Goal: Entertainment & Leisure: Consume media (video, audio)

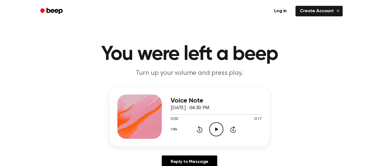
click at [215, 126] on icon "Play Audio" at bounding box center [216, 129] width 14 height 14
click at [220, 127] on icon "Play Audio" at bounding box center [216, 129] width 14 height 14
click at [212, 129] on icon "Play Audio" at bounding box center [216, 129] width 14 height 14
click at [213, 130] on icon "Play Audio" at bounding box center [216, 129] width 14 height 14
click at [216, 130] on icon "Play Audio" at bounding box center [216, 129] width 14 height 14
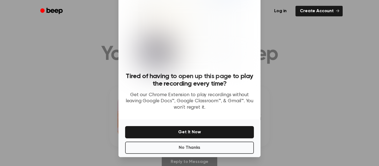
scroll to position [35, 0]
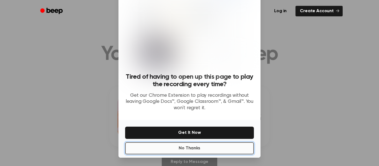
click at [205, 147] on button "No Thanks" at bounding box center [189, 148] width 129 height 12
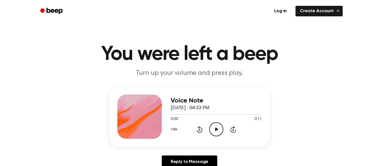
click at [213, 127] on icon "Play Audio" at bounding box center [216, 129] width 14 height 14
click at [216, 130] on icon at bounding box center [216, 130] width 3 height 4
click at [214, 126] on icon "Play Audio" at bounding box center [216, 129] width 14 height 14
click at [216, 128] on icon at bounding box center [216, 130] width 3 height 4
click at [220, 126] on icon "Play Audio" at bounding box center [216, 129] width 14 height 14
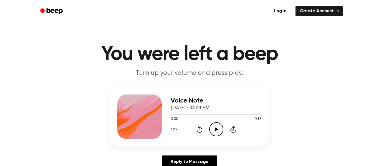
click at [214, 128] on icon "Play Audio" at bounding box center [216, 129] width 14 height 14
click at [221, 130] on icon "Play Audio" at bounding box center [216, 129] width 14 height 14
click at [215, 127] on icon "Play Audio" at bounding box center [216, 129] width 14 height 14
click at [218, 128] on icon "Play Audio" at bounding box center [216, 129] width 14 height 14
click at [217, 129] on icon "Play Audio" at bounding box center [216, 129] width 14 height 14
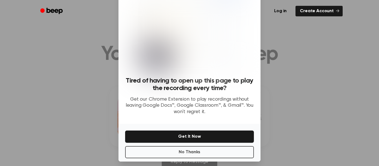
scroll to position [32, 0]
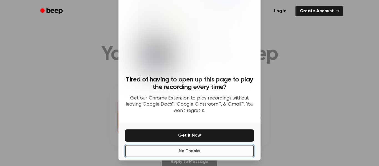
click at [198, 155] on button "No Thanks" at bounding box center [189, 151] width 129 height 12
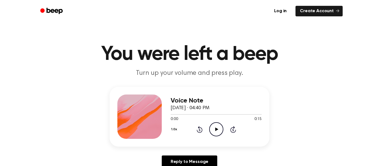
click at [218, 131] on icon "Play Audio" at bounding box center [216, 129] width 14 height 14
click at [215, 130] on icon "Play Audio" at bounding box center [216, 129] width 14 height 14
click at [215, 124] on icon "Play Audio" at bounding box center [216, 129] width 14 height 14
click at [219, 129] on icon "Play Audio" at bounding box center [216, 129] width 14 height 14
